Goal: Task Accomplishment & Management: Use online tool/utility

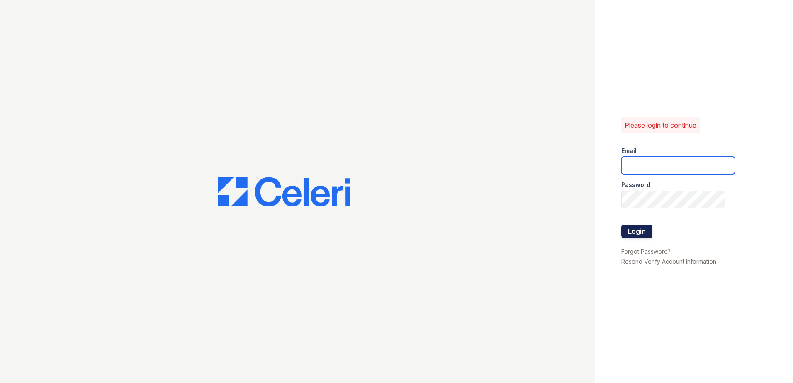
type input "dbailey@trinity-pm.com"
click at [646, 231] on button "Login" at bounding box center [636, 231] width 31 height 13
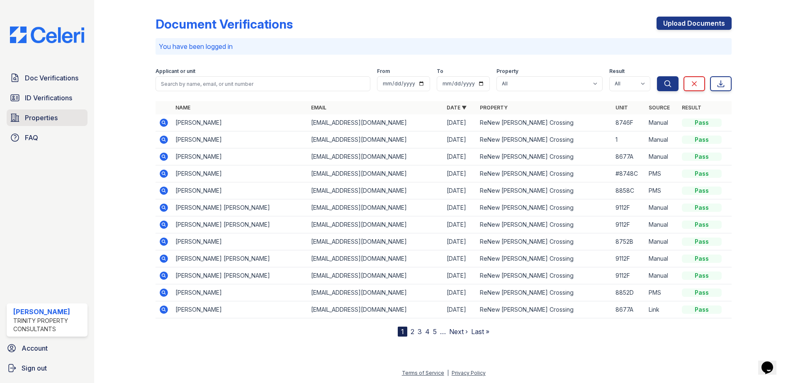
click at [43, 115] on span "Properties" at bounding box center [41, 118] width 33 height 10
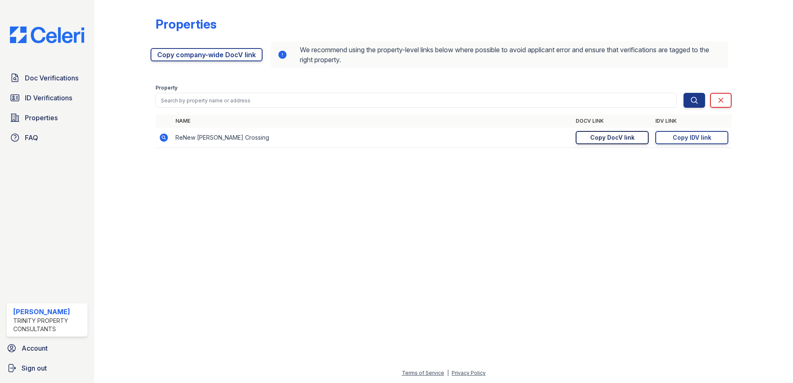
click at [589, 139] on link "Copy DocV link Copy link" at bounding box center [611, 137] width 73 height 13
click at [711, 141] on link "Copy IDV link Copy link" at bounding box center [691, 137] width 73 height 13
click at [59, 78] on span "Doc Verifications" at bounding box center [51, 78] width 53 height 10
